Goal: Navigation & Orientation: Find specific page/section

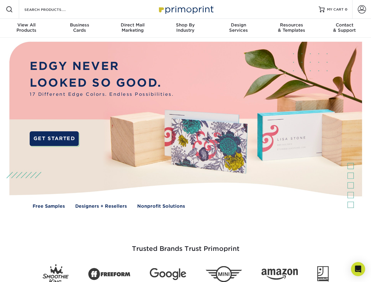
click at [185, 141] on img at bounding box center [185, 130] width 367 height 184
click at [9, 9] on span at bounding box center [9, 9] width 7 height 7
click at [362, 9] on span at bounding box center [362, 9] width 8 height 8
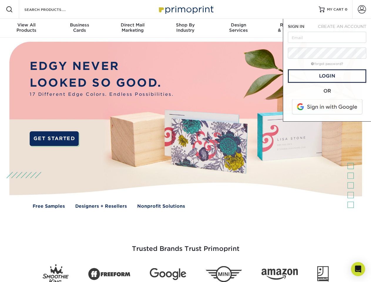
click at [26, 28] on div "View All Products" at bounding box center [26, 27] width 53 height 11
click at [79, 28] on div "Business Cards" at bounding box center [79, 27] width 53 height 11
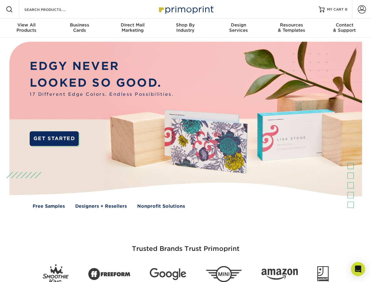
click at [133, 28] on div "Direct Mail Marketing" at bounding box center [132, 27] width 53 height 11
click at [185, 28] on div "Shop By Industry" at bounding box center [185, 27] width 53 height 11
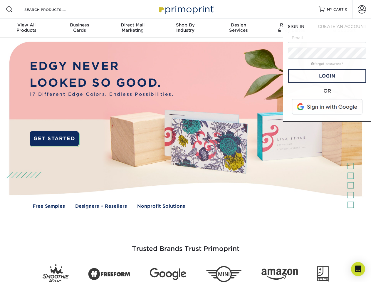
click at [239, 28] on div "Design Services" at bounding box center [238, 27] width 53 height 11
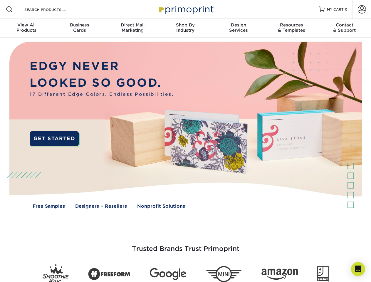
click at [291, 28] on span "SIGN IN" at bounding box center [296, 26] width 16 height 5
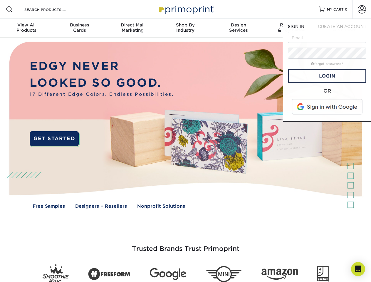
click at [345, 28] on div "Contact & Support" at bounding box center [344, 27] width 53 height 11
